Goal: Communication & Community: Answer question/provide support

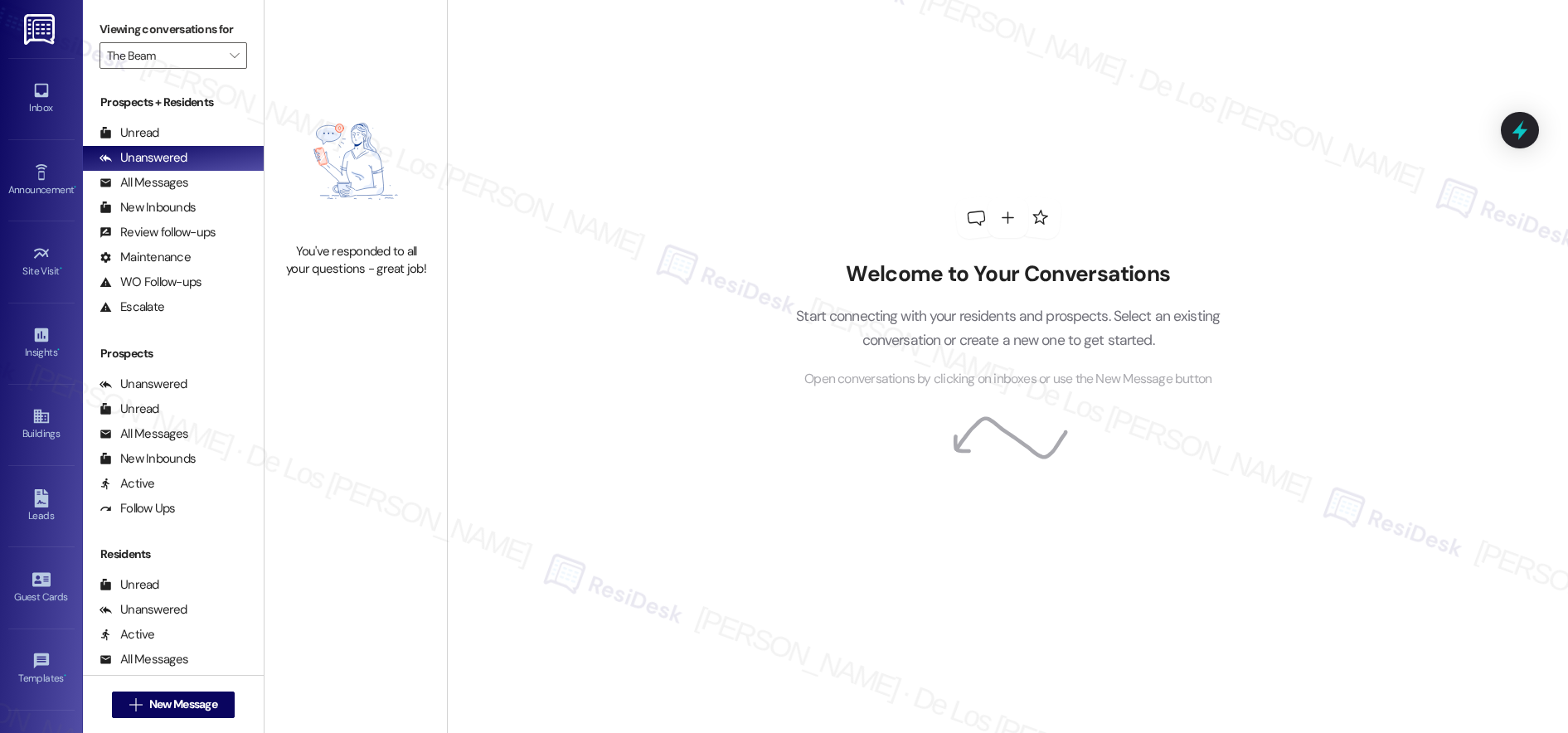
scroll to position [1, 0]
click at [229, 56] on button "" at bounding box center [234, 56] width 27 height 27
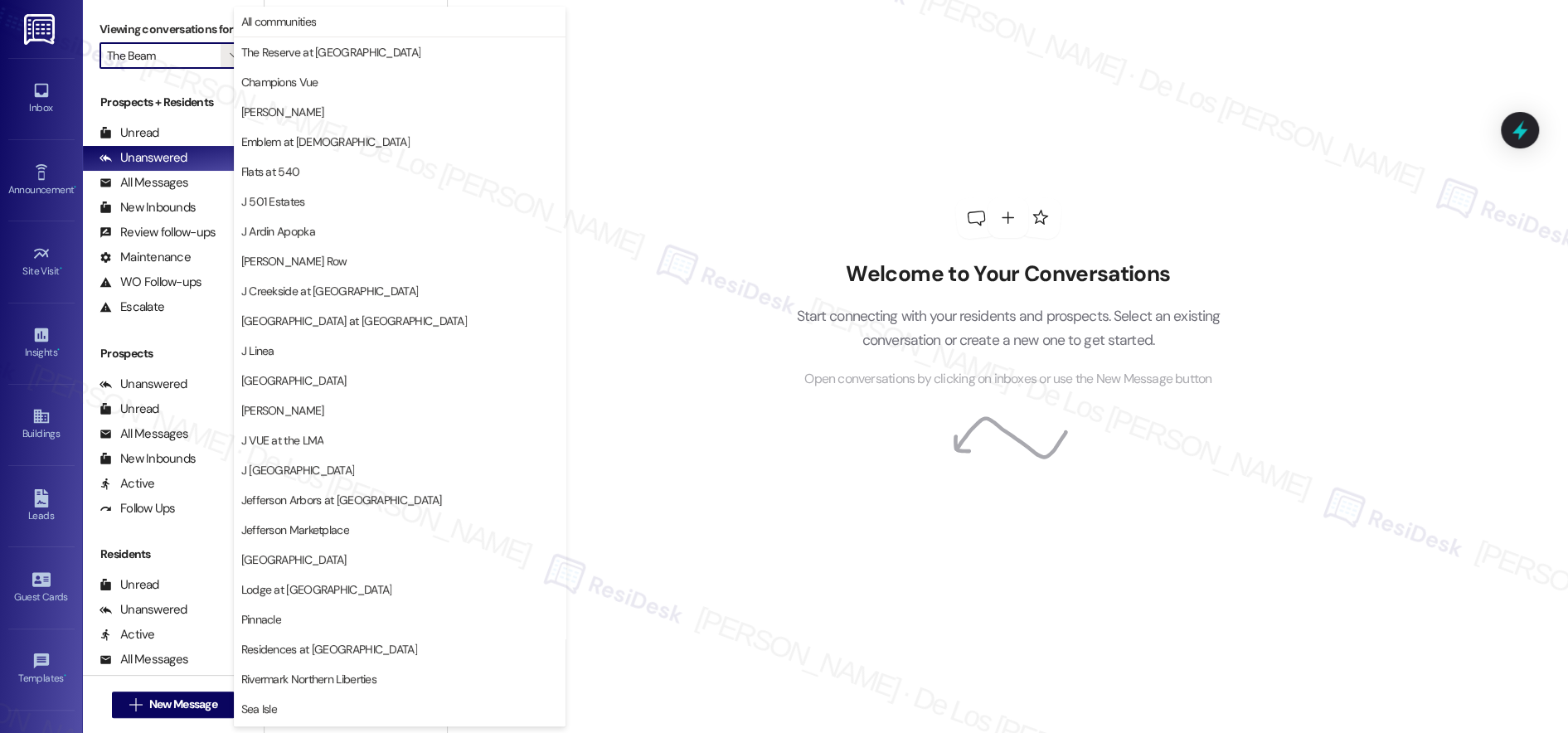
scroll to position [117, 0]
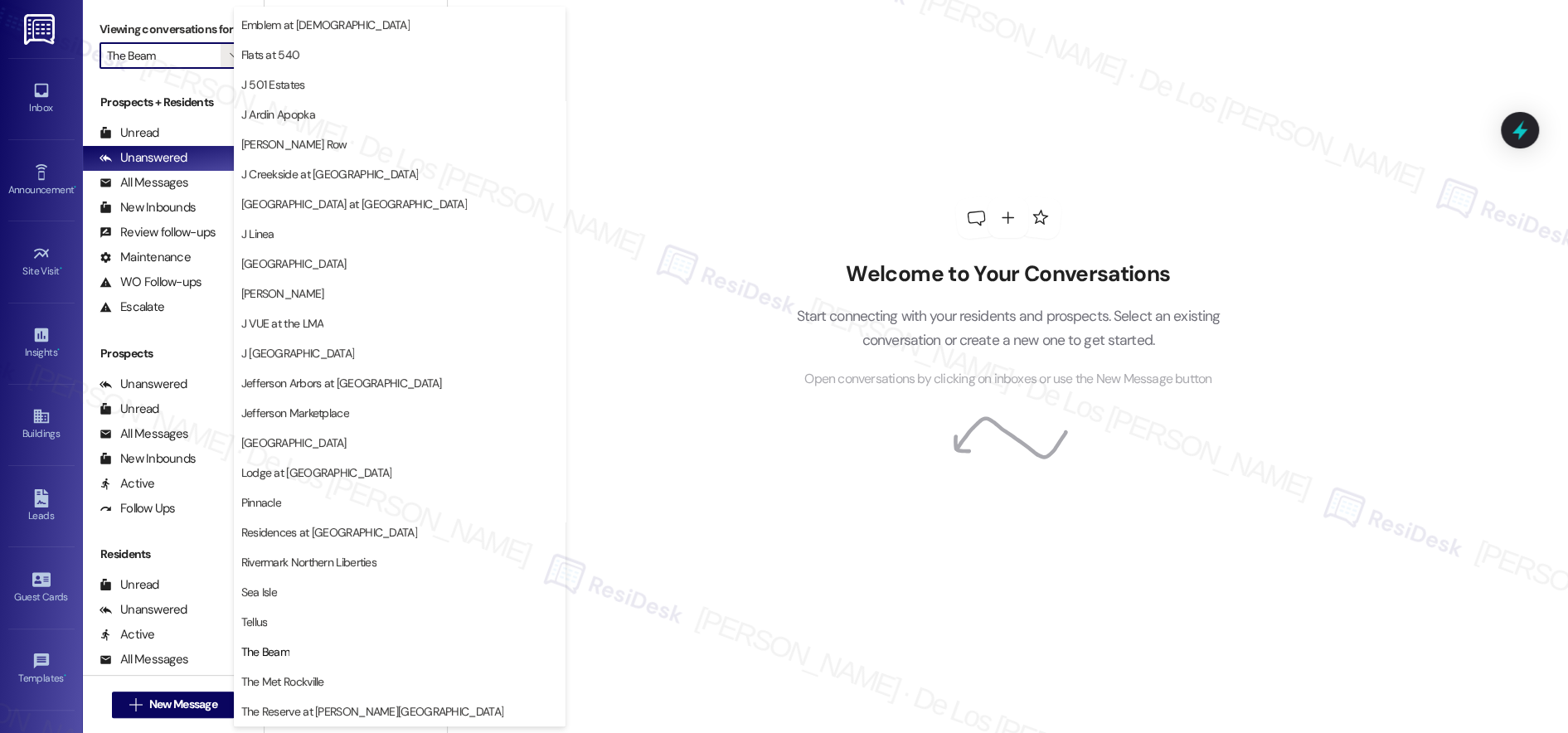
click at [303, 24] on span "Emblem at [DEMOGRAPHIC_DATA]" at bounding box center [325, 24] width 168 height 16
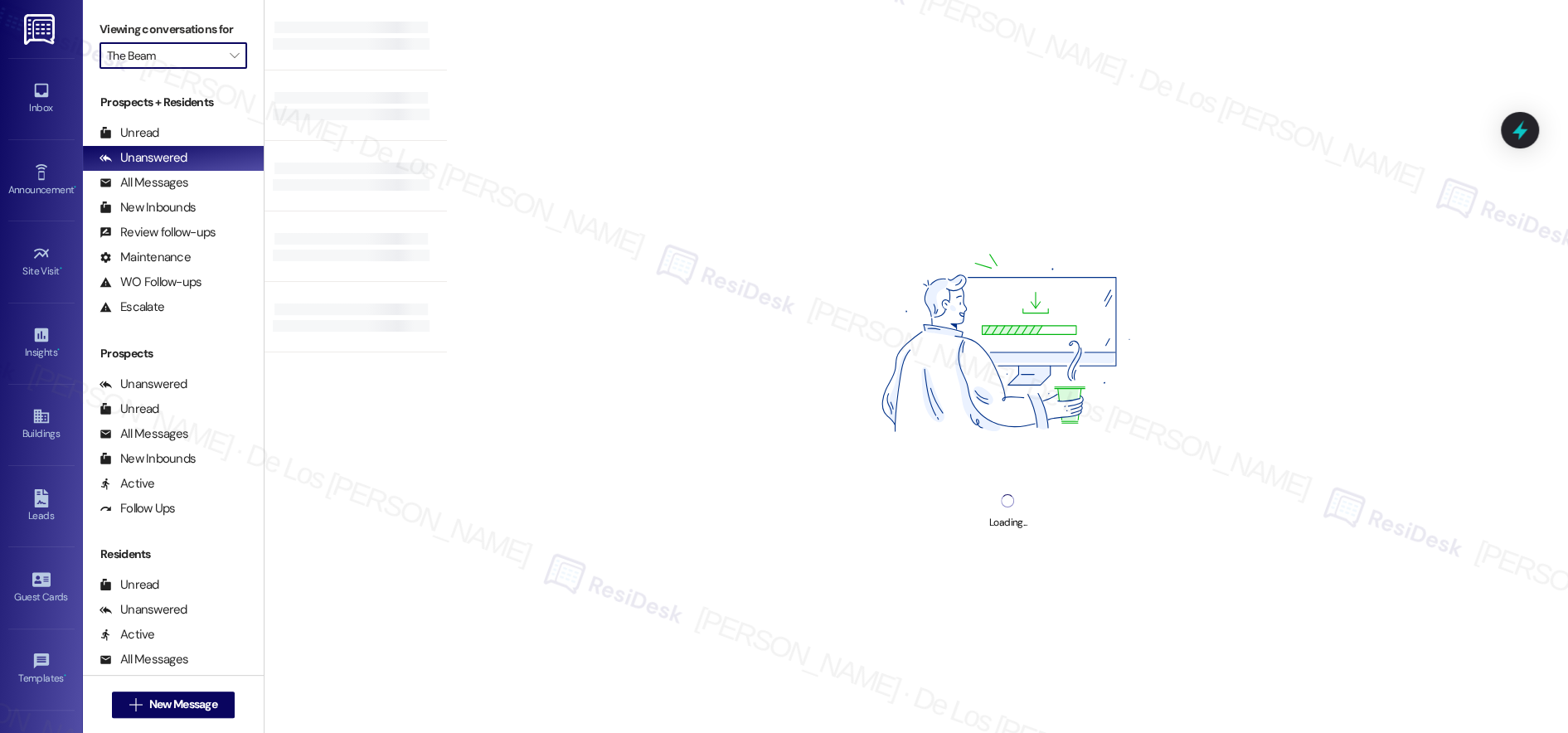
type input "Emblem at [DEMOGRAPHIC_DATA]"
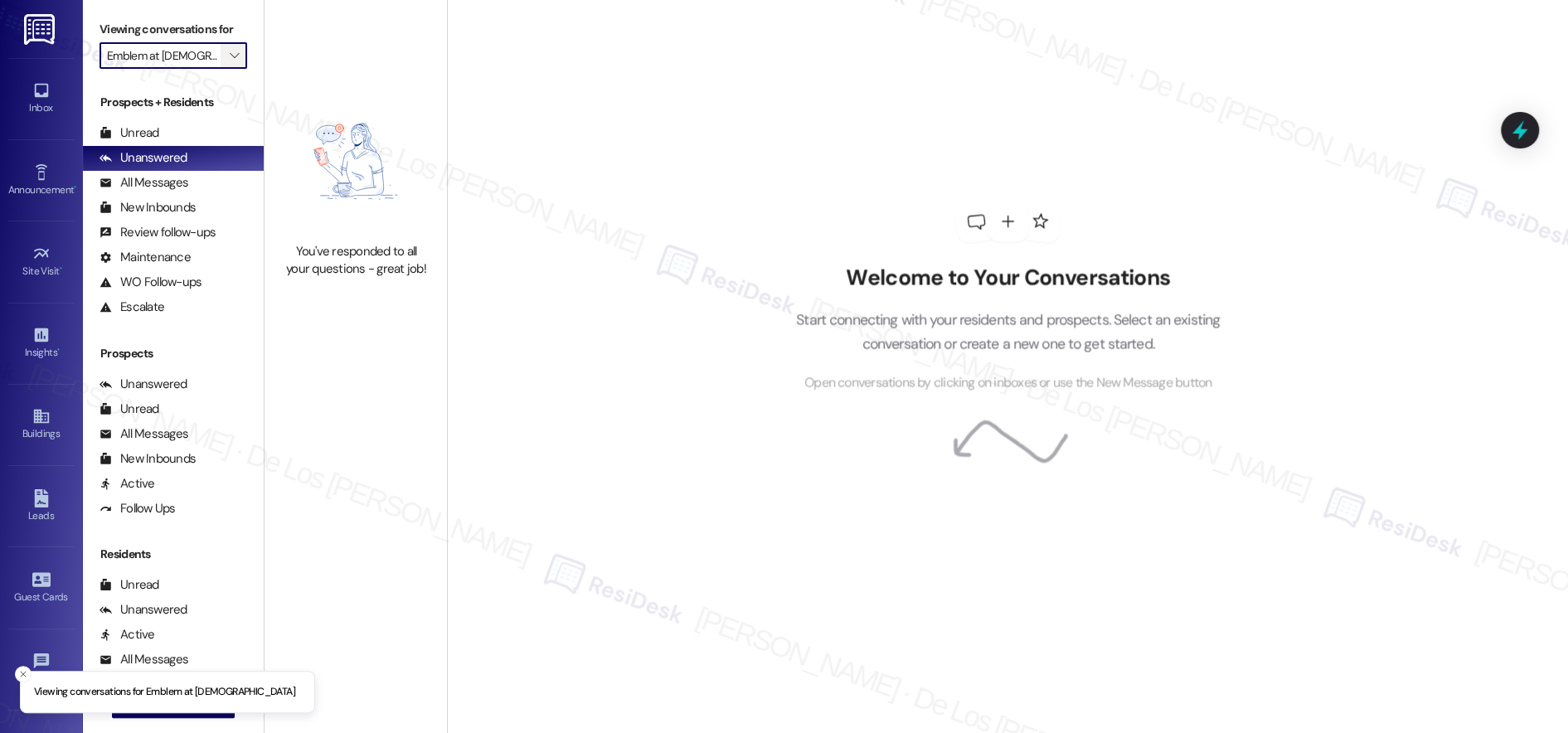
click at [228, 55] on button "" at bounding box center [234, 56] width 27 height 27
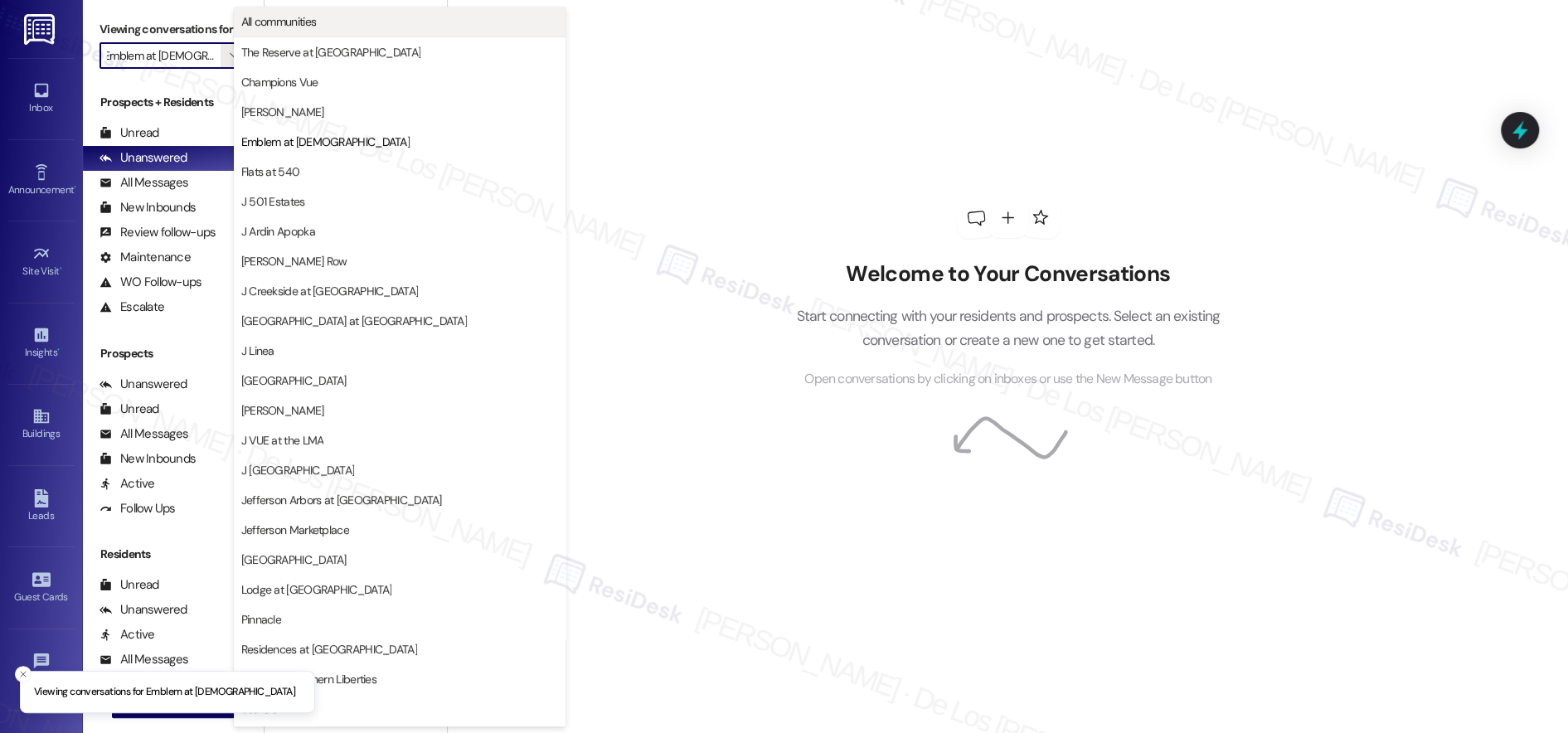
click at [305, 31] on button "All communities" at bounding box center [399, 21] width 332 height 30
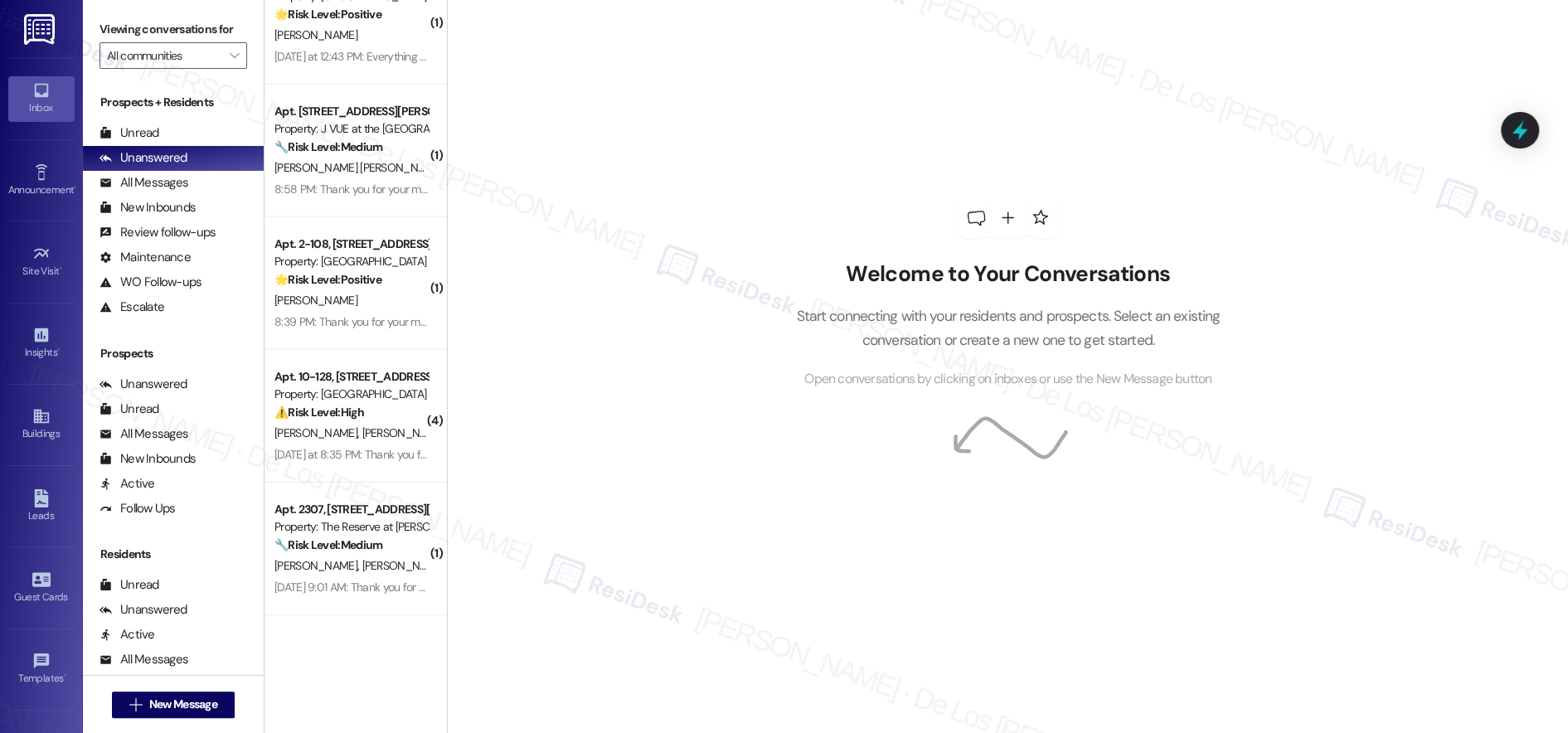
scroll to position [2649, 0]
